Goal: Transaction & Acquisition: Book appointment/travel/reservation

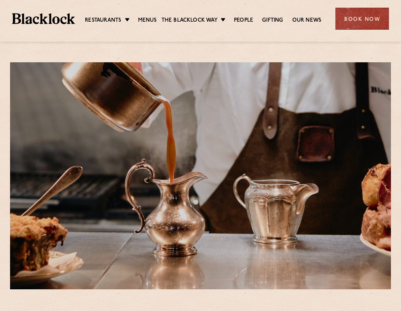
click at [343, 16] on div "Book Now" at bounding box center [361, 19] width 53 height 22
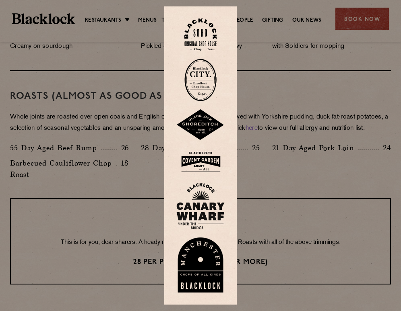
click at [204, 120] on img at bounding box center [200, 124] width 48 height 31
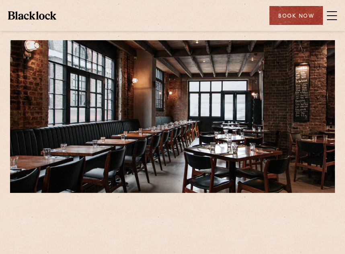
click at [51, 14] on img at bounding box center [32, 15] width 48 height 8
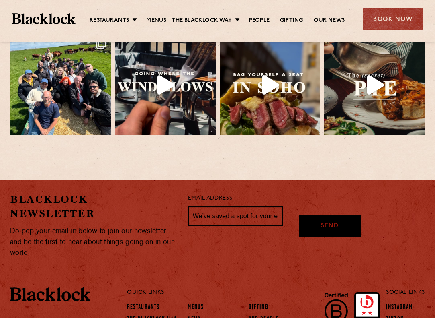
scroll to position [1764, 0]
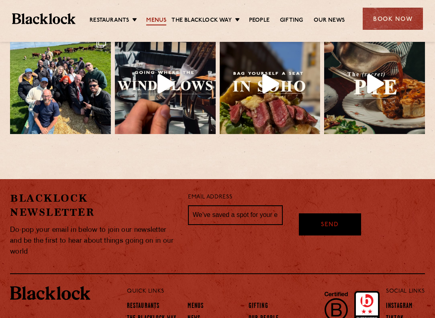
click at [154, 17] on link "Menus" at bounding box center [156, 20] width 20 height 9
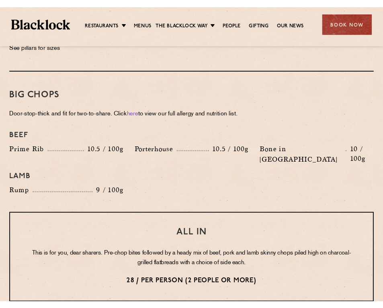
scroll to position [891, 0]
